Goal: Register for event/course

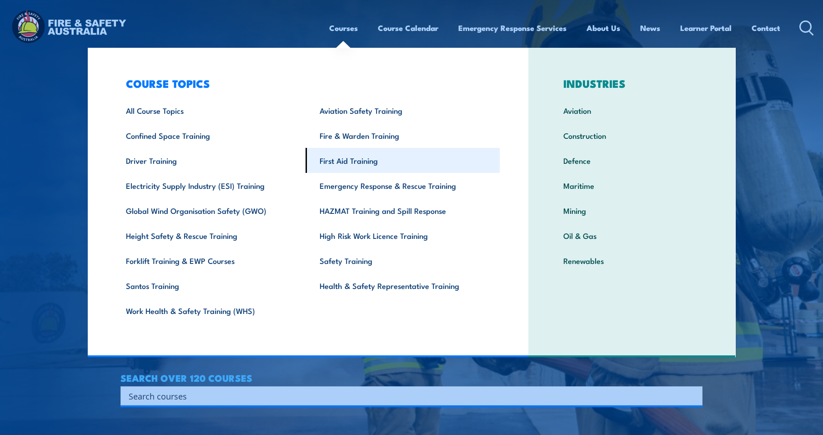
click at [362, 164] on link "First Aid Training" at bounding box center [403, 160] width 194 height 25
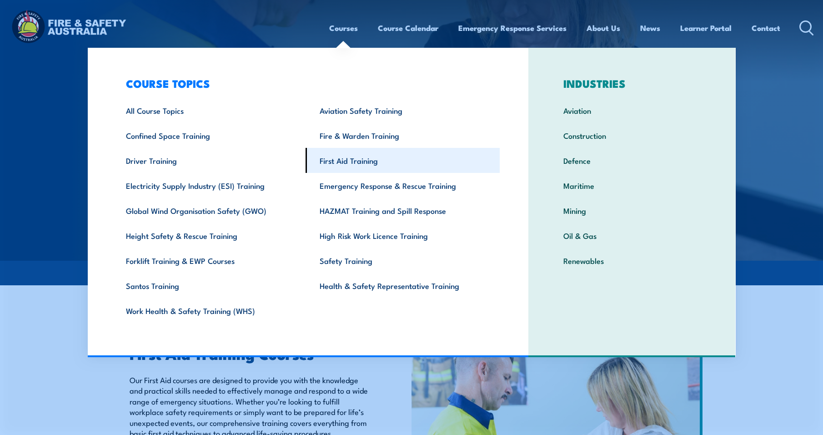
click at [341, 159] on link "First Aid Training" at bounding box center [403, 160] width 194 height 25
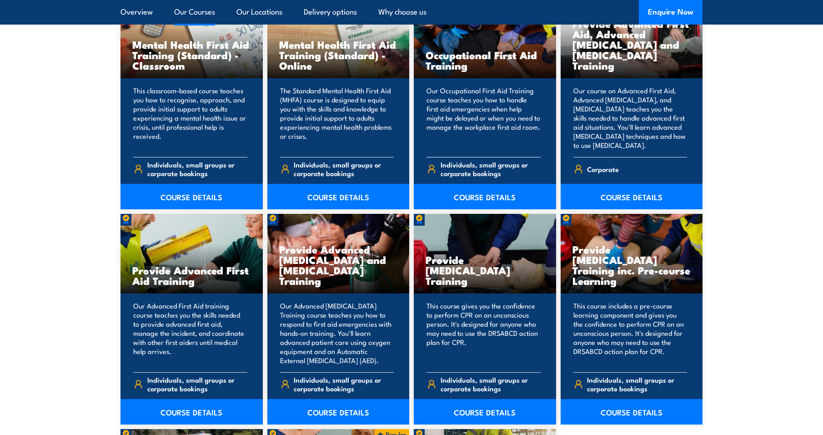
scroll to position [955, 0]
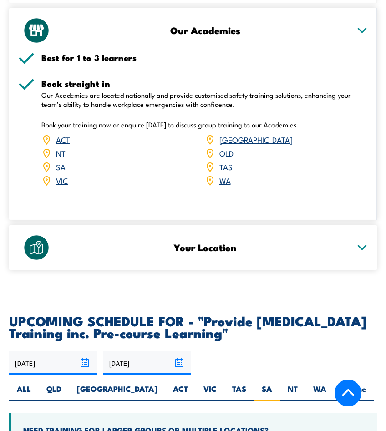
scroll to position [1525, 0]
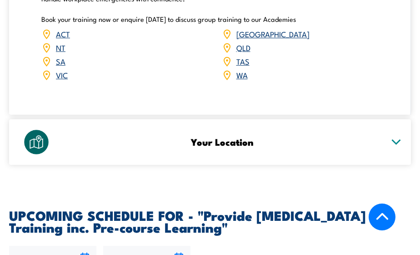
scroll to position [1523, 0]
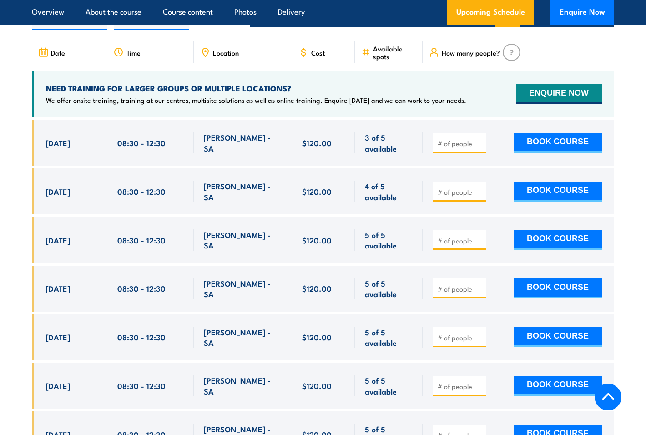
scroll to position [1653, 0]
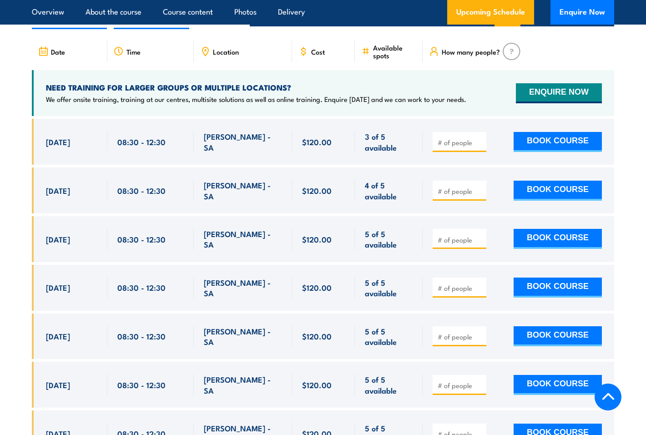
click at [509, 26] on label "SA" at bounding box center [507, 18] width 26 height 18
click at [512, 15] on input "SA" at bounding box center [515, 12] width 6 height 6
click at [310, 26] on label "QLD" at bounding box center [294, 18] width 30 height 18
click at [308, 15] on input "QLD" at bounding box center [305, 12] width 6 height 6
radio input "true"
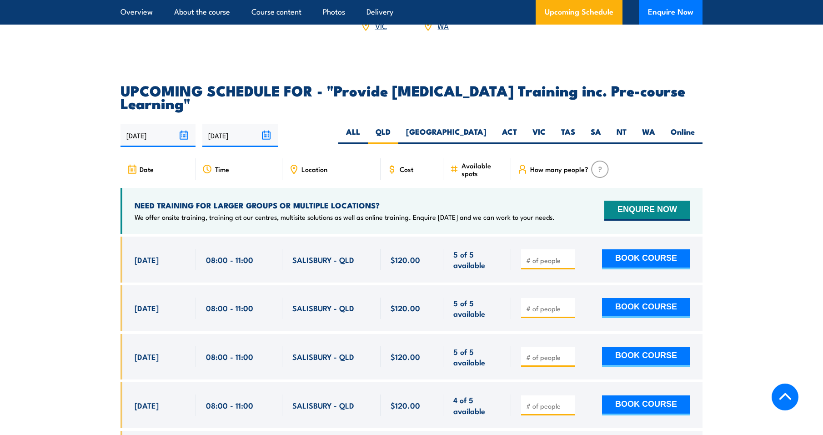
scroll to position [1543, 0]
